Goal: Transaction & Acquisition: Purchase product/service

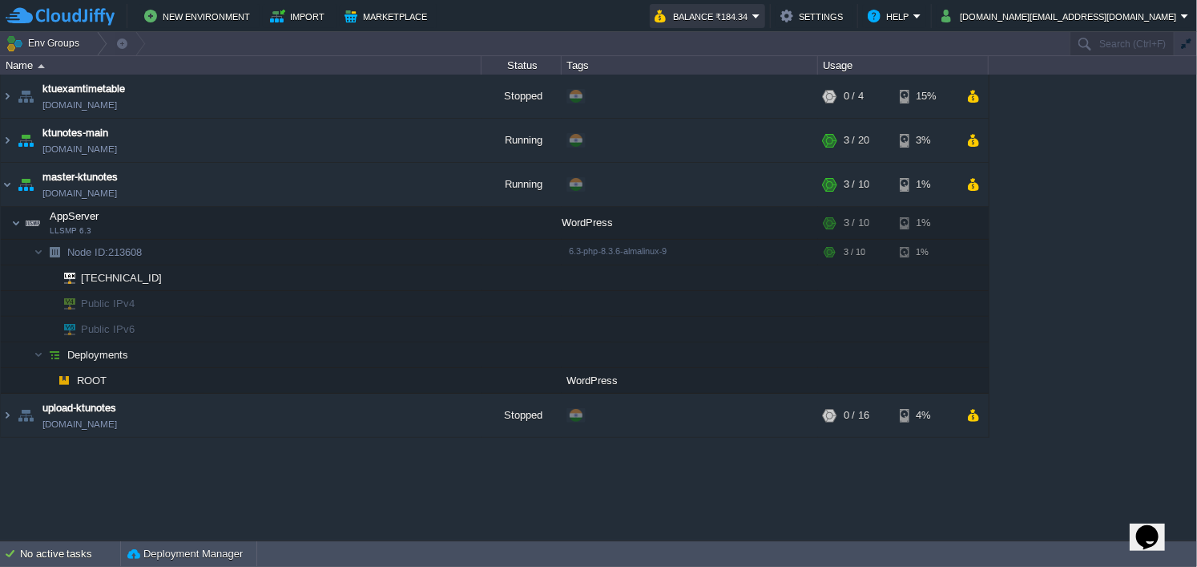
click at [753, 8] on button "Balance ₹184.34" at bounding box center [704, 15] width 98 height 19
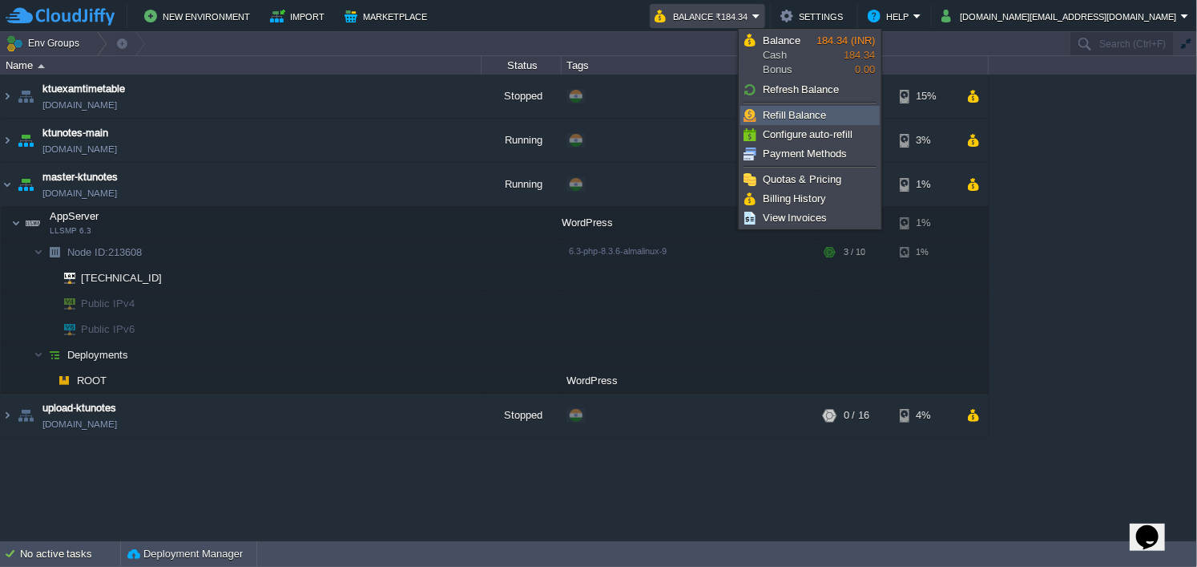
click at [815, 113] on span "Refill Balance" at bounding box center [795, 115] width 64 height 12
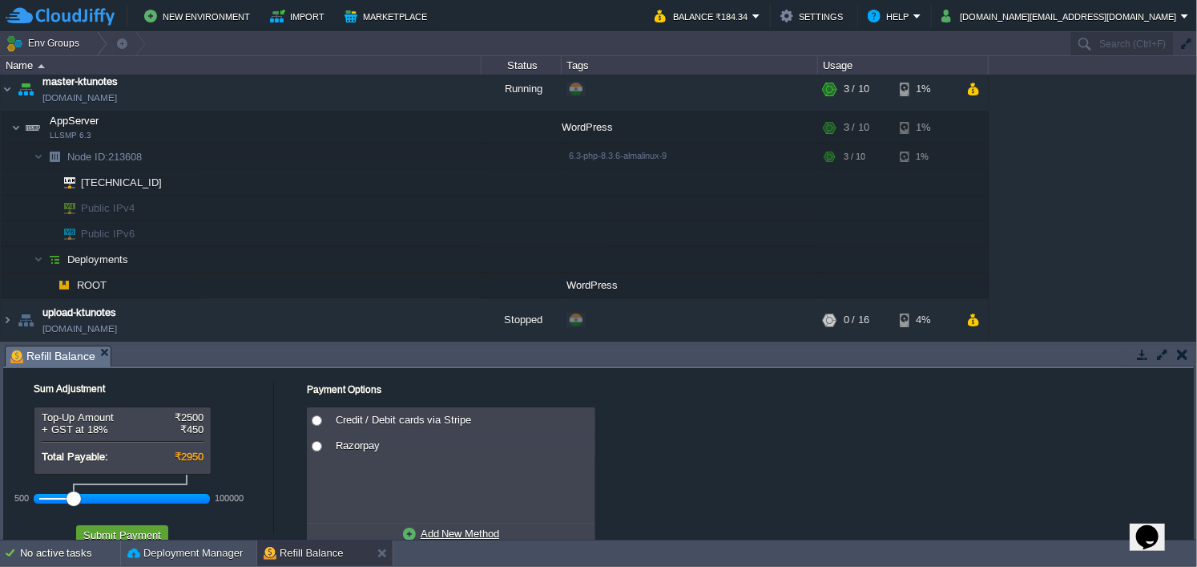
scroll to position [38, 0]
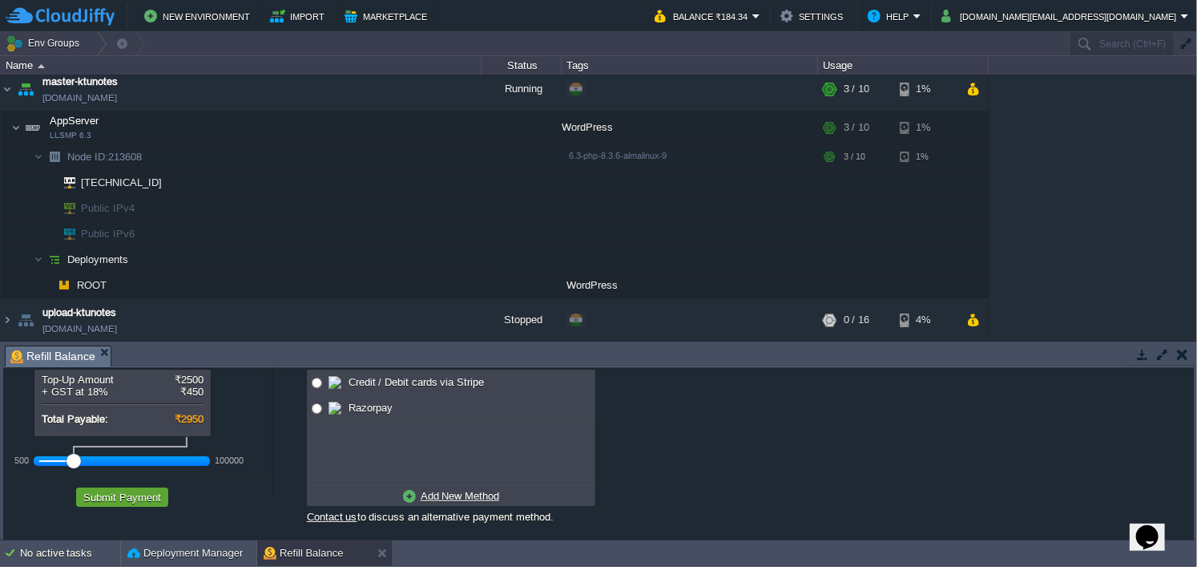
click at [71, 461] on div at bounding box center [74, 461] width 14 height 14
click at [72, 461] on div at bounding box center [74, 461] width 14 height 14
click at [123, 496] on button "Submit Payment" at bounding box center [122, 497] width 87 height 14
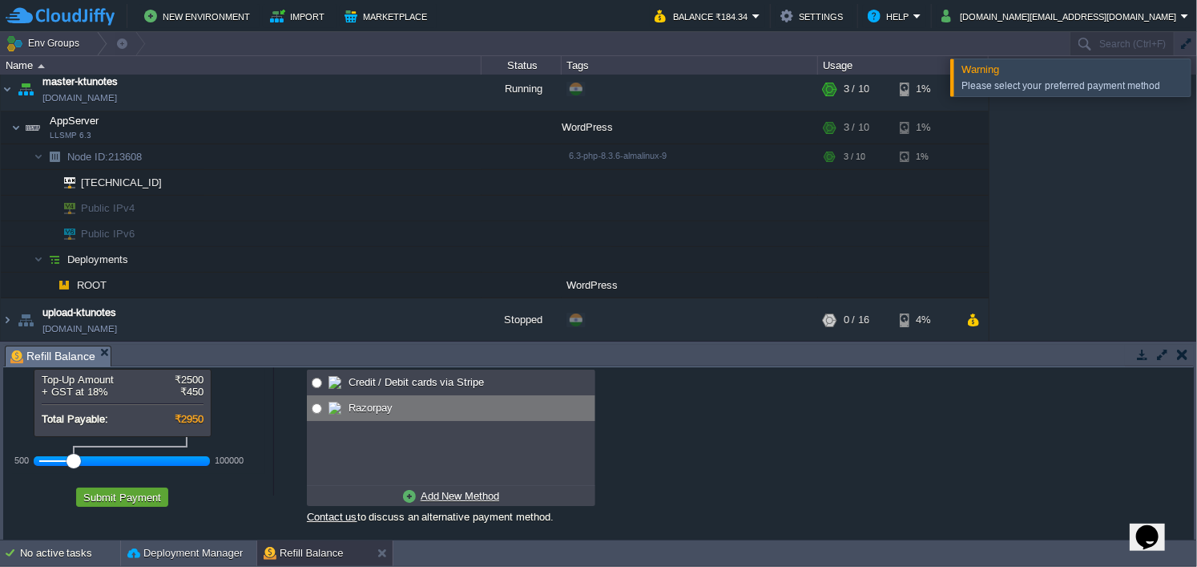
radio input "true"
click at [317, 413] on input "radio" at bounding box center [317, 408] width 10 height 10
click at [139, 491] on button "Submit Payment" at bounding box center [122, 497] width 87 height 14
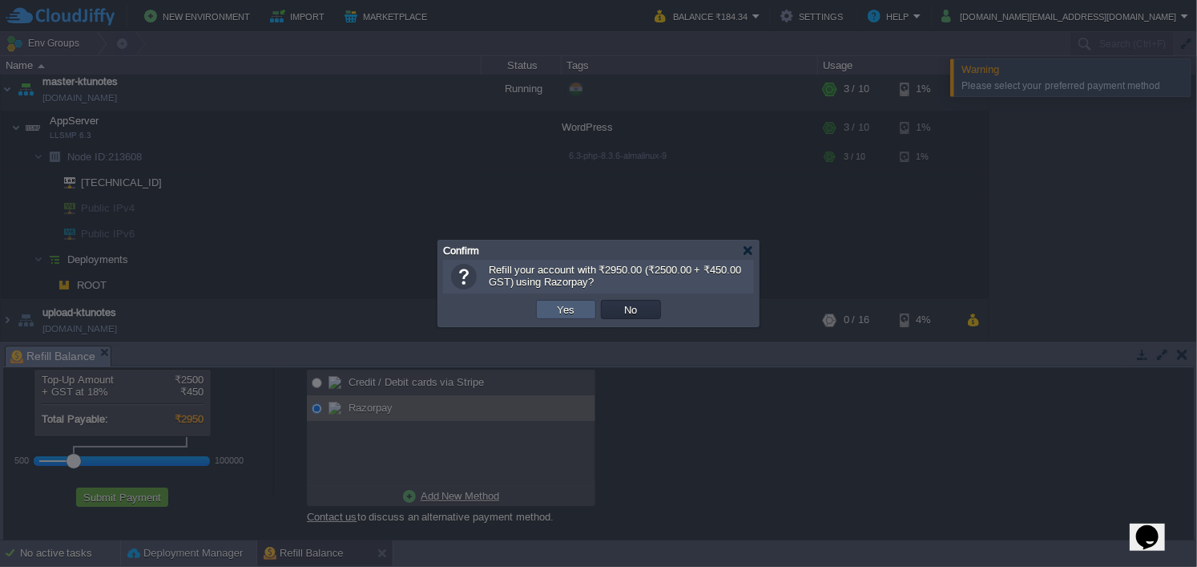
click at [568, 307] on button "Yes" at bounding box center [566, 309] width 27 height 14
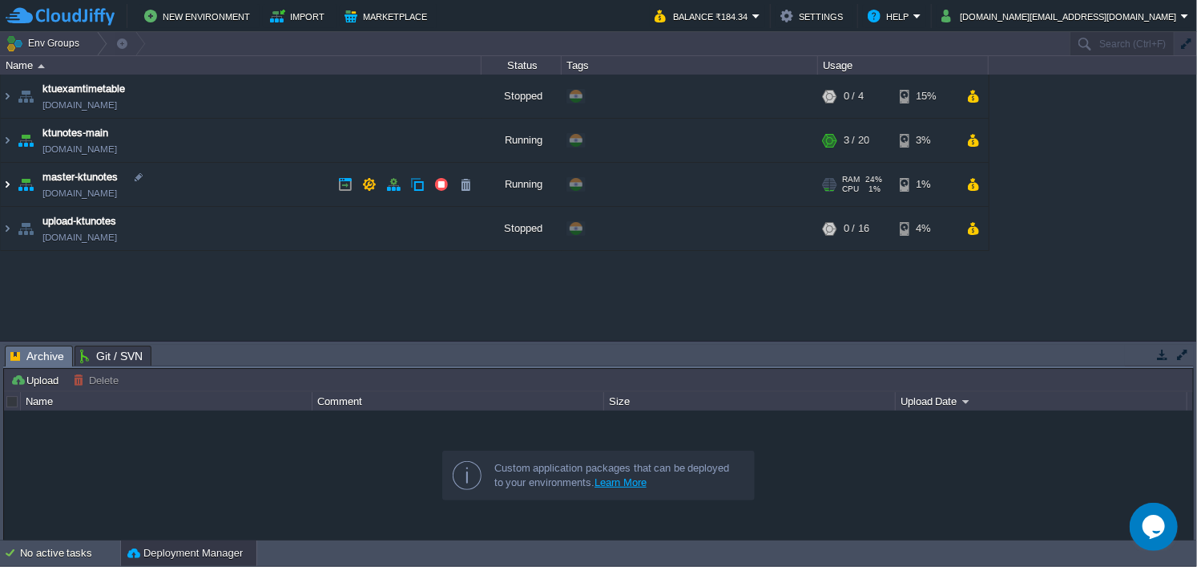
click at [12, 179] on img at bounding box center [7, 184] width 13 height 43
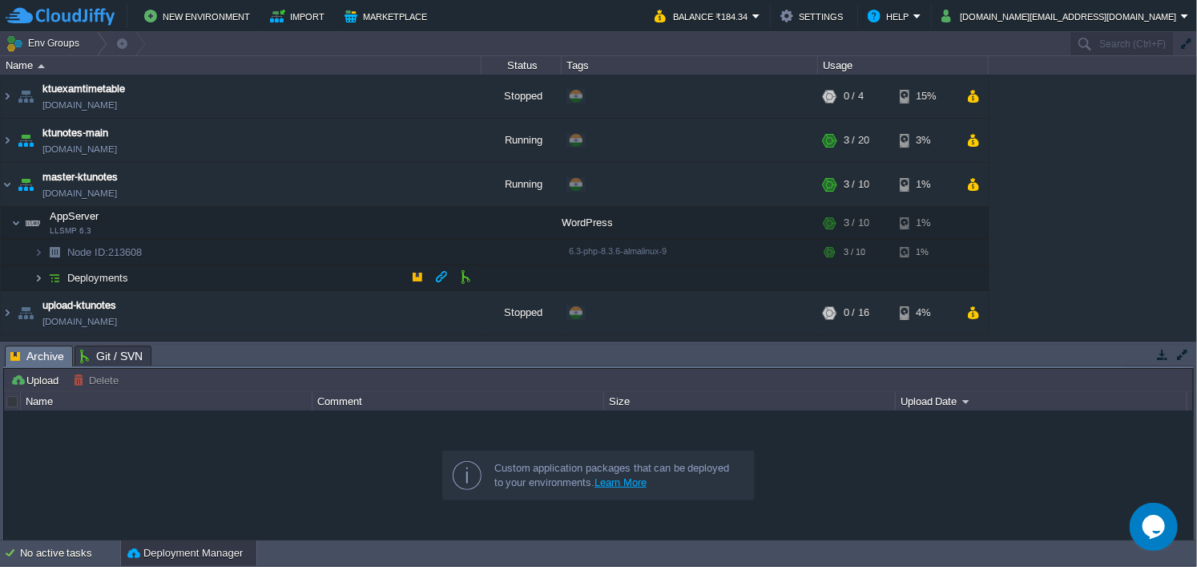
click at [38, 275] on img at bounding box center [39, 277] width 10 height 25
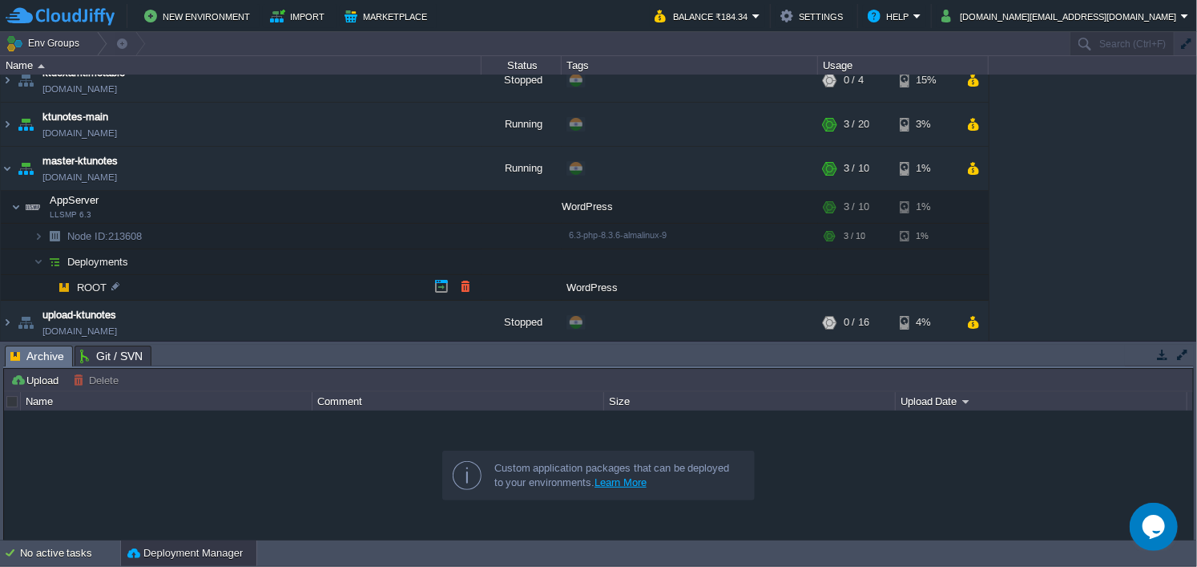
scroll to position [18, 0]
click at [40, 232] on img at bounding box center [39, 233] width 10 height 25
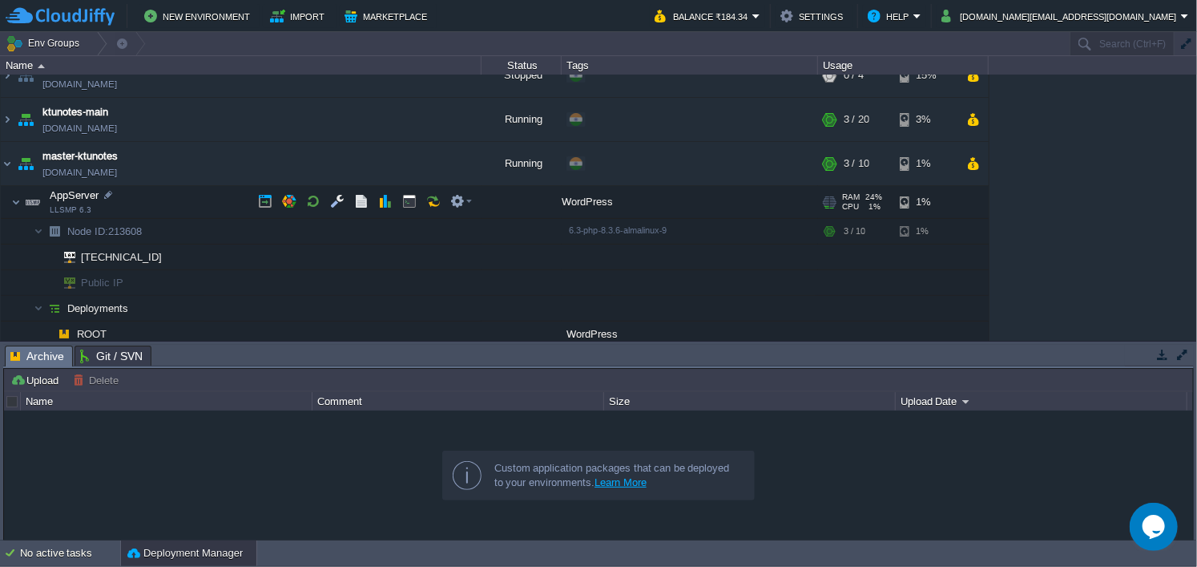
scroll to position [0, 0]
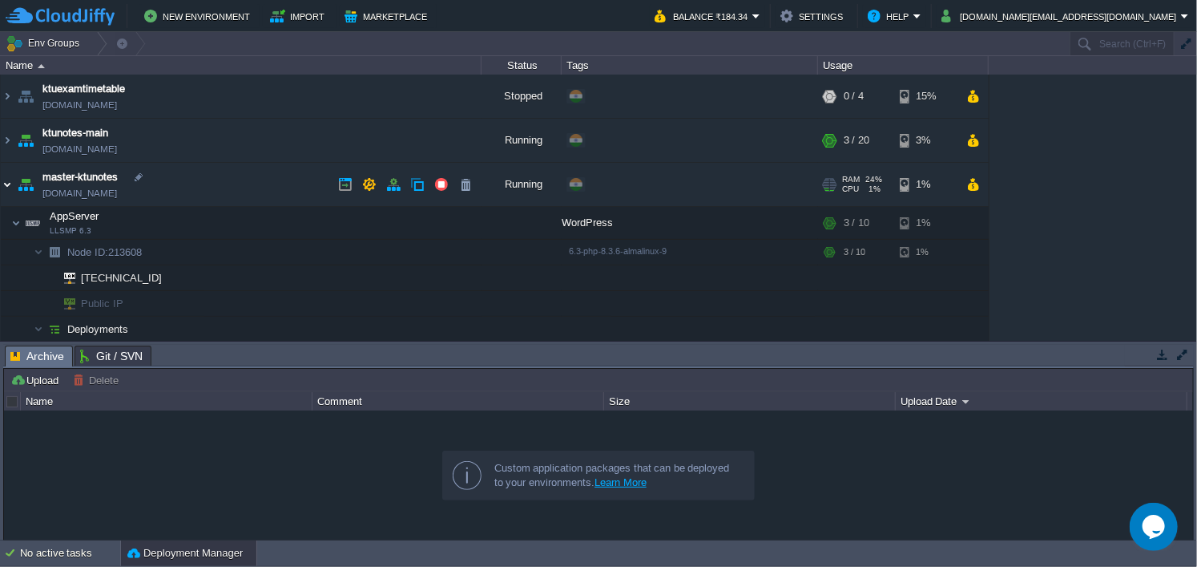
click at [11, 185] on img at bounding box center [7, 184] width 13 height 43
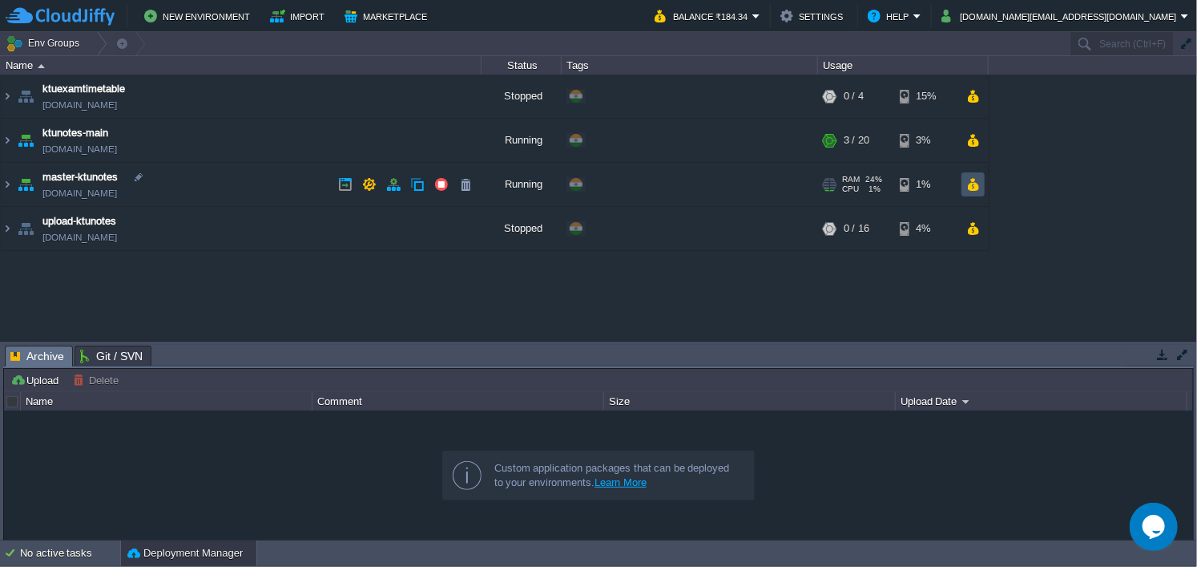
click at [967, 180] on button "button" at bounding box center [974, 184] width 14 height 14
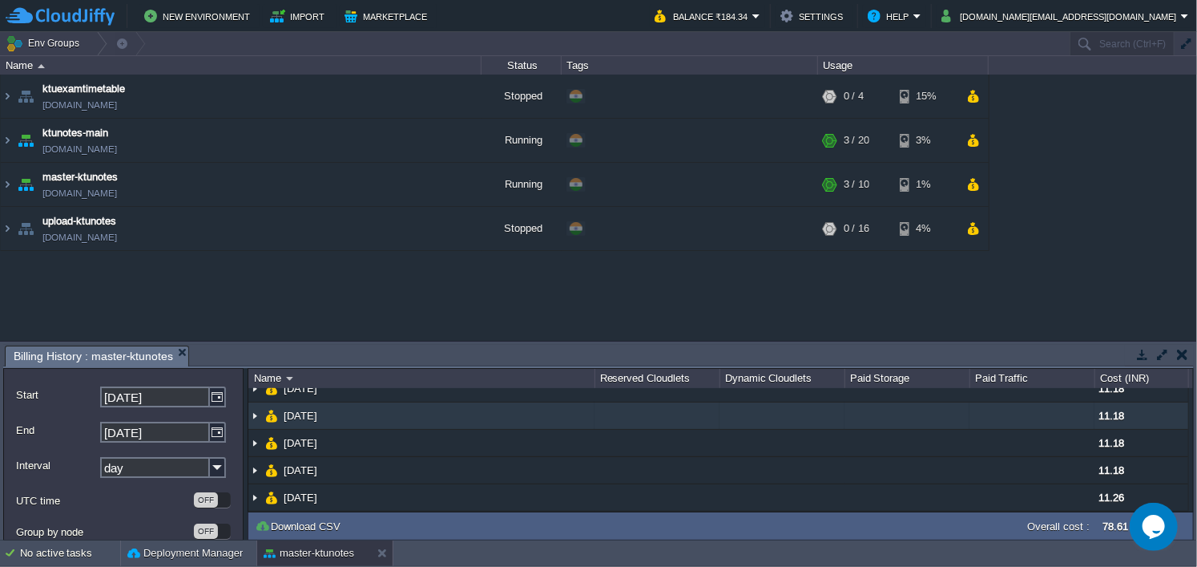
scroll to position [98, 0]
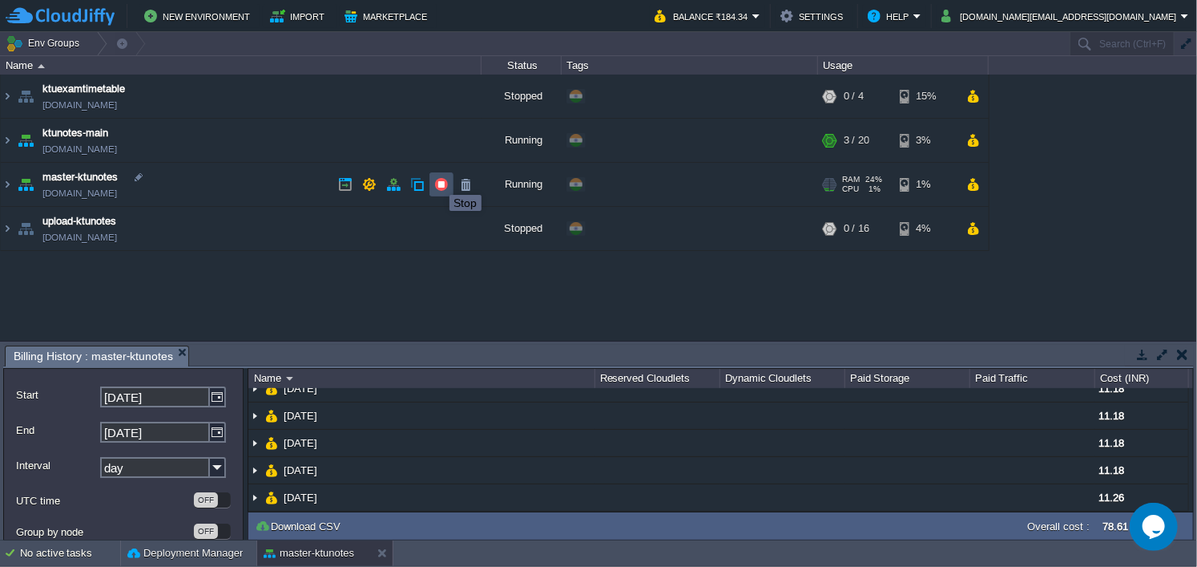
click at [438, 180] on button "button" at bounding box center [441, 184] width 14 height 14
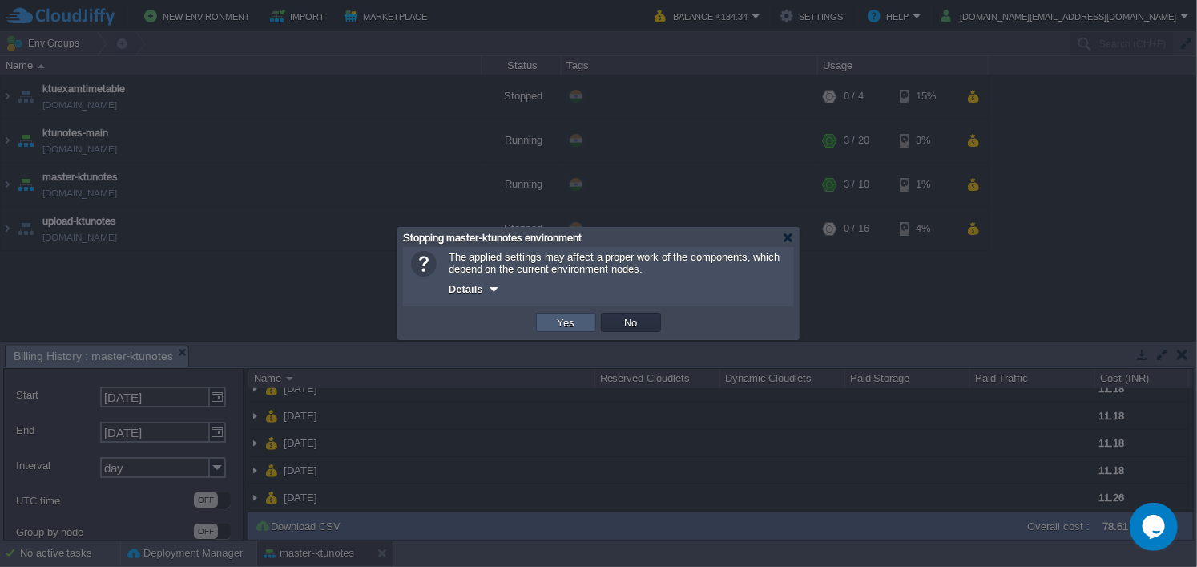
click at [581, 318] on td "Yes" at bounding box center [566, 322] width 60 height 19
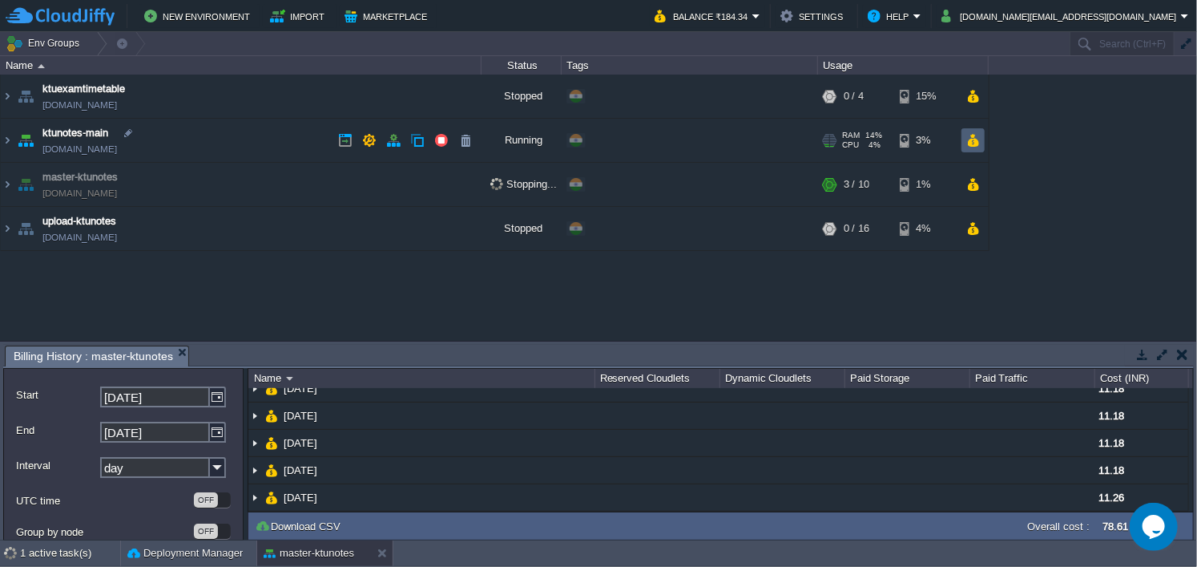
click at [967, 135] on button "button" at bounding box center [974, 140] width 14 height 14
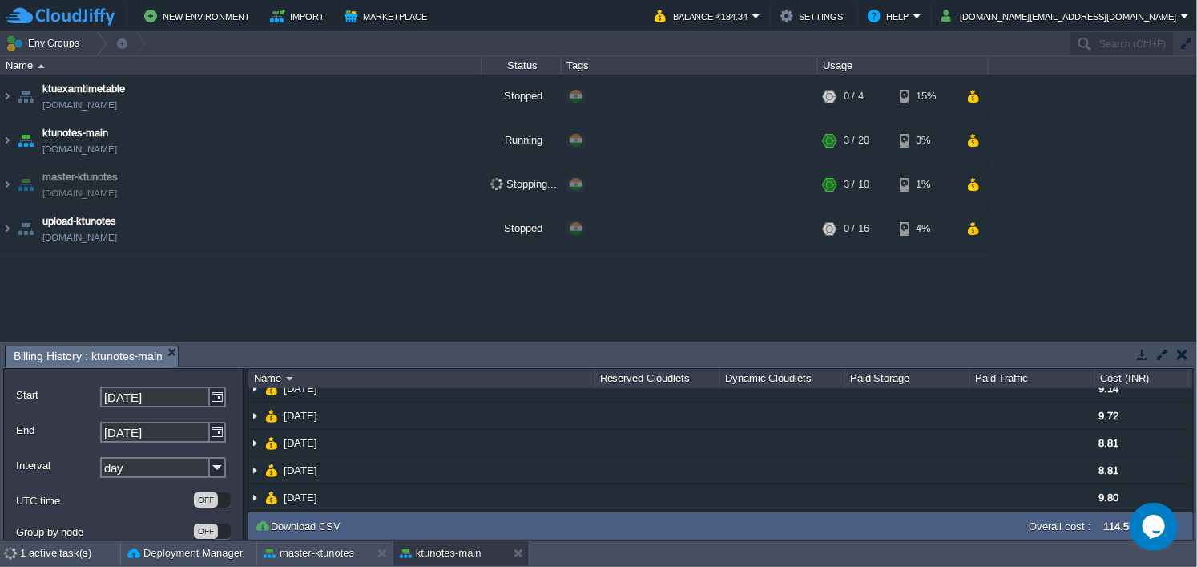
scroll to position [0, 0]
click at [1177, 347] on button "button" at bounding box center [1182, 354] width 11 height 14
